Goal: Find specific page/section: Find specific page/section

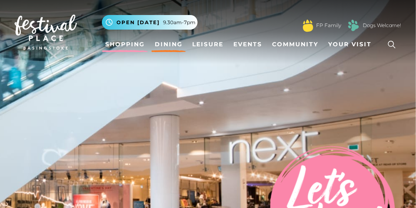
click at [170, 42] on link "Dining" at bounding box center [168, 44] width 35 height 15
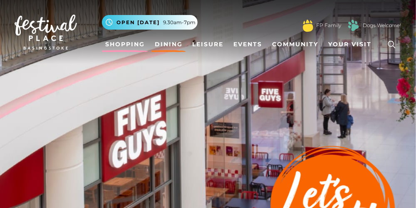
click at [124, 42] on link "Shopping" at bounding box center [125, 44] width 46 height 15
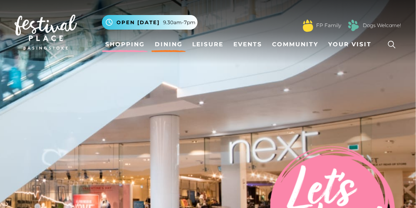
click at [172, 44] on link "Dining" at bounding box center [168, 44] width 35 height 15
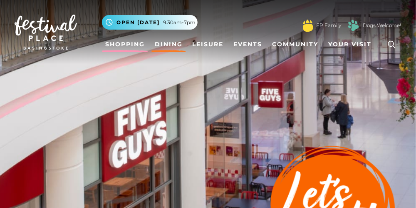
click at [125, 43] on link "Shopping" at bounding box center [125, 44] width 46 height 15
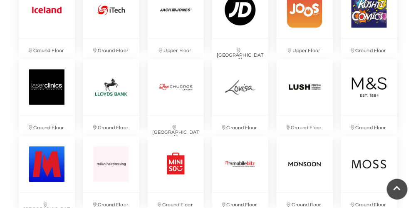
scroll to position [1230, 0]
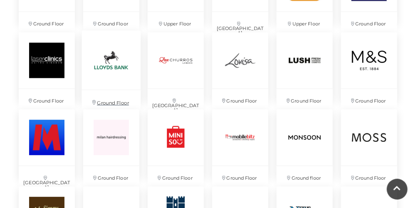
click at [123, 65] on img at bounding box center [111, 59] width 59 height 59
